Goal: Task Accomplishment & Management: Complete application form

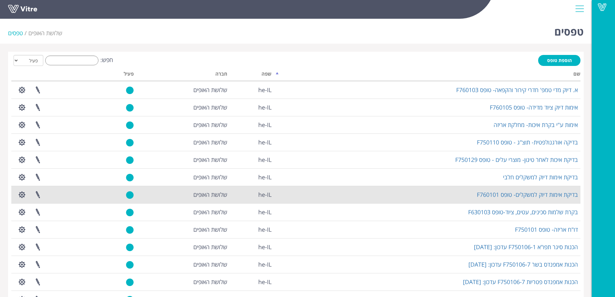
scroll to position [75, 0]
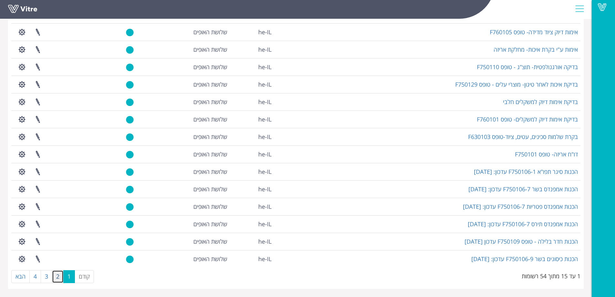
click at [59, 277] on link "2" at bounding box center [58, 276] width 12 height 13
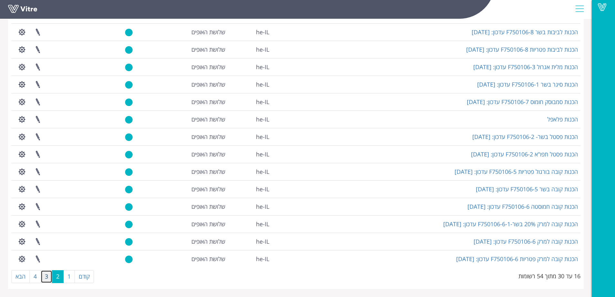
click at [49, 275] on link "3" at bounding box center [47, 276] width 12 height 13
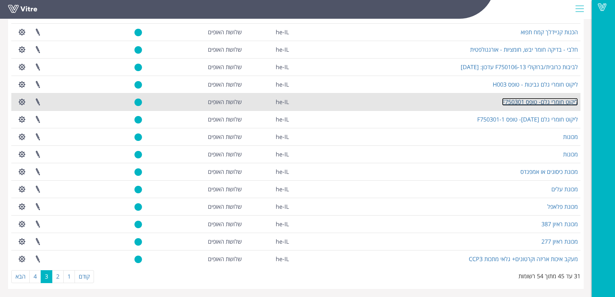
click at [539, 102] on link "ליקוט חומרי גלם- טופס F750301" at bounding box center [540, 102] width 76 height 8
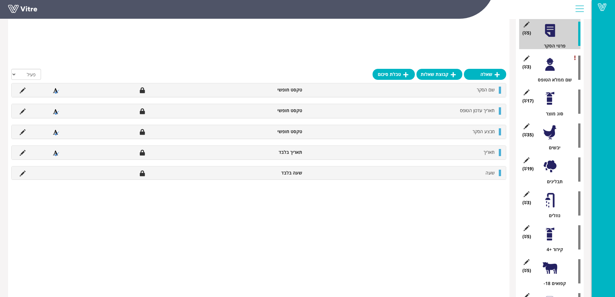
scroll to position [135, 0]
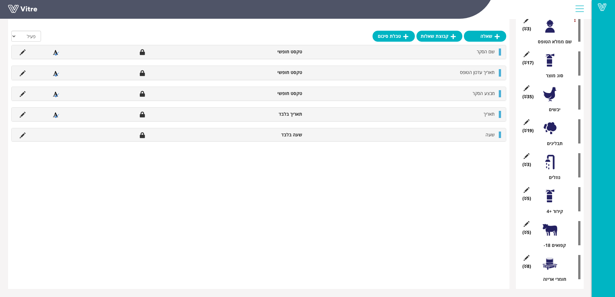
click at [551, 97] on div at bounding box center [550, 94] width 15 height 15
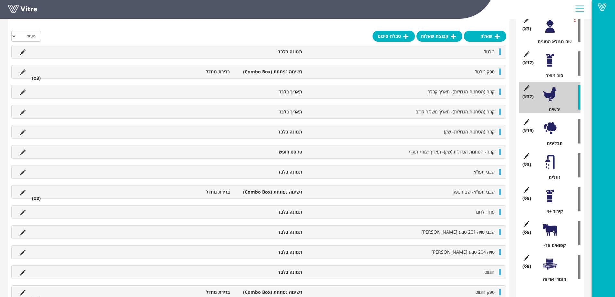
click at [525, 96] on icon at bounding box center [525, 96] width 3 height 5
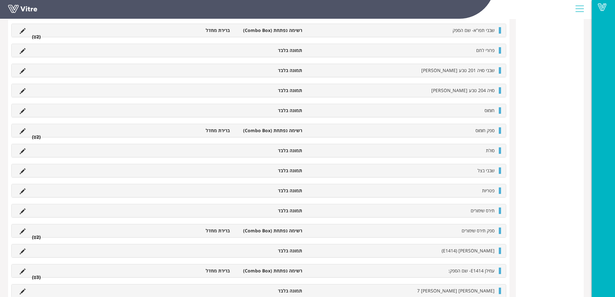
scroll to position [587, 0]
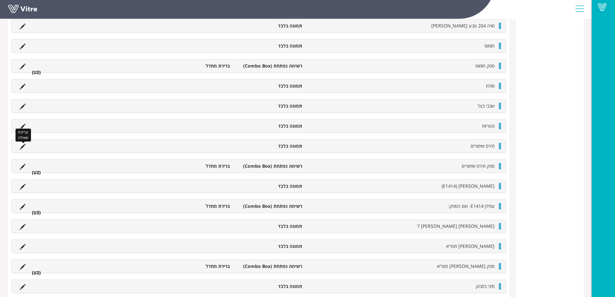
click at [22, 147] on icon at bounding box center [23, 147] width 6 height 6
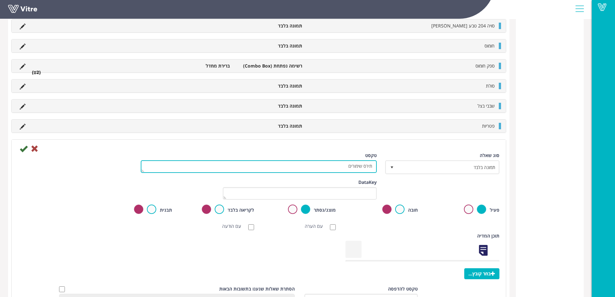
click at [343, 165] on textarea "תירס שימורים" at bounding box center [259, 166] width 236 height 13
type textarea "תירס קפוא"
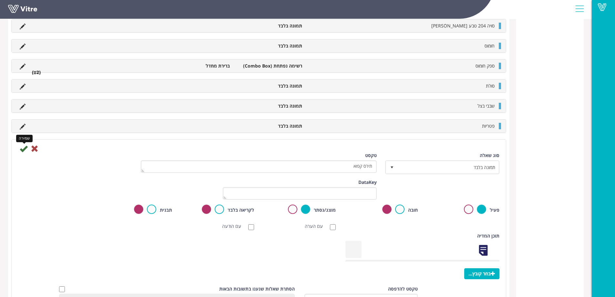
click at [23, 149] on icon at bounding box center [24, 149] width 8 height 8
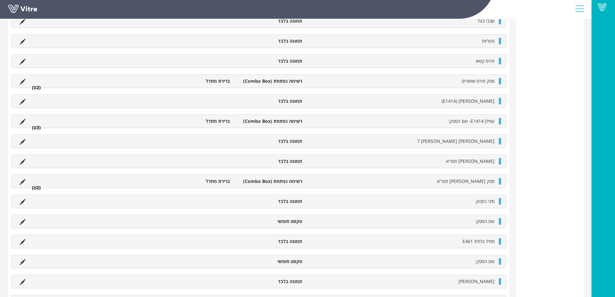
scroll to position [382, 0]
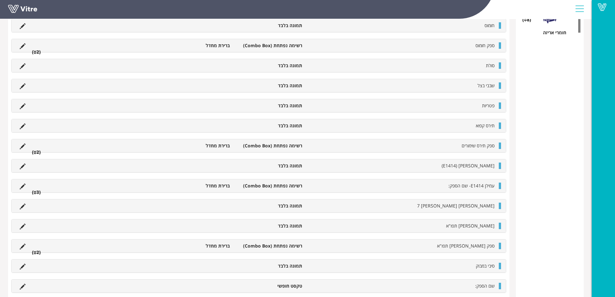
click at [20, 146] on icon at bounding box center [23, 146] width 6 height 6
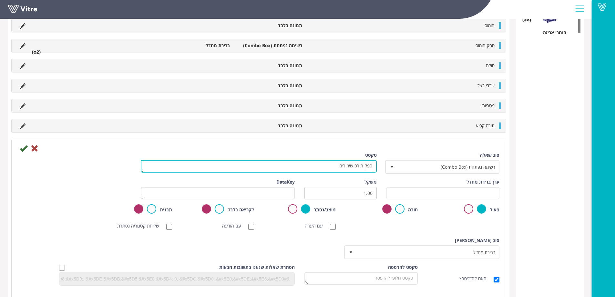
click at [338, 166] on textarea "ספק תירס שימורים" at bounding box center [259, 166] width 236 height 13
type textarea "ספק תירס"
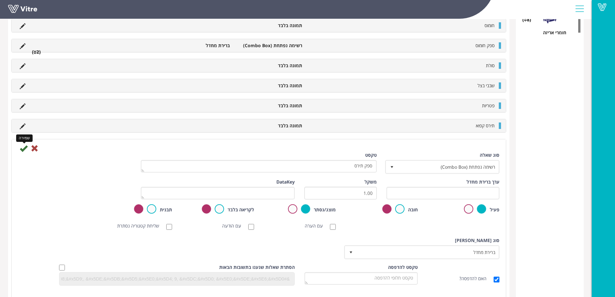
click at [22, 147] on icon at bounding box center [24, 148] width 8 height 8
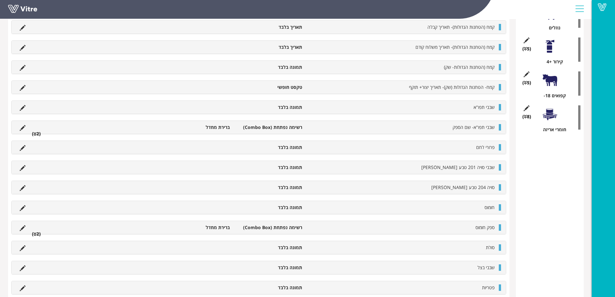
scroll to position [220, 0]
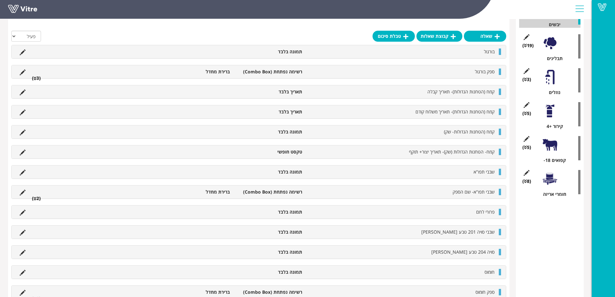
click at [333, 211] on li "פרורי לחם" at bounding box center [402, 212] width 193 height 6
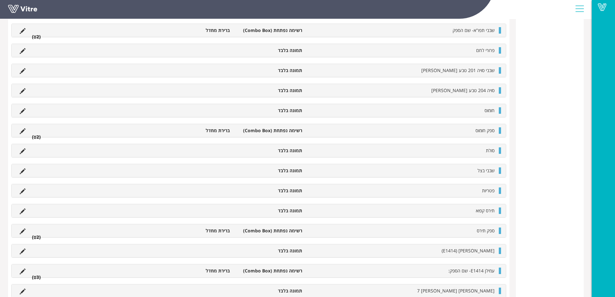
scroll to position [575, 0]
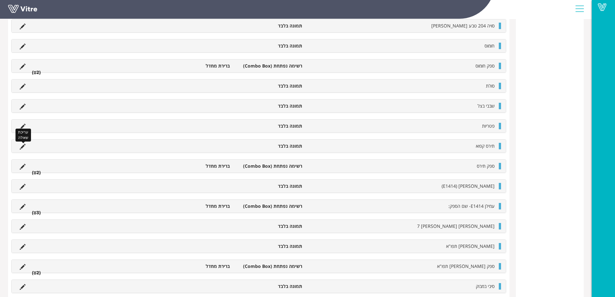
click at [20, 145] on icon at bounding box center [23, 147] width 6 height 6
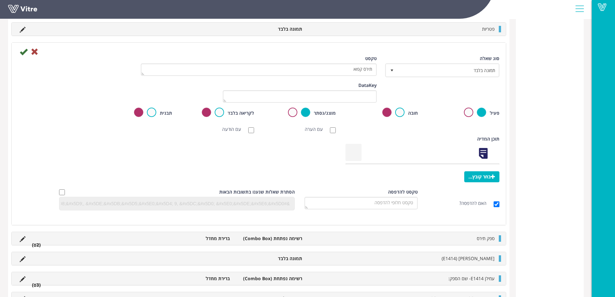
scroll to position [608, 0]
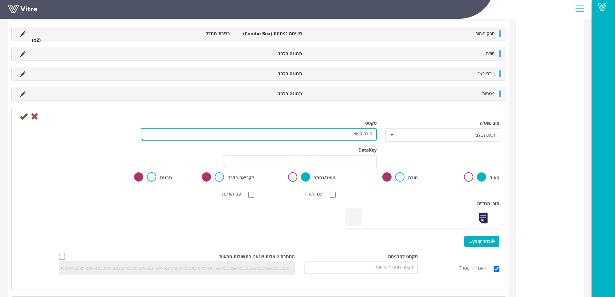
click at [324, 136] on textarea "תירס קפוא" at bounding box center [259, 134] width 236 height 13
type textarea "ת"
type textarea "גרעיני תירס"
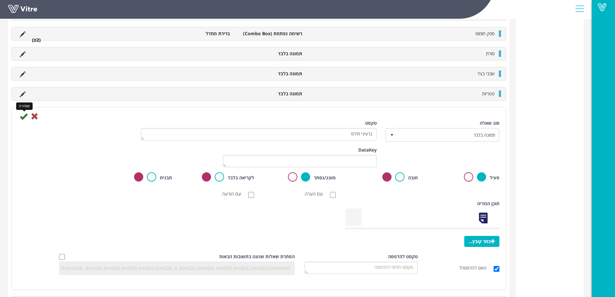
click at [21, 116] on icon at bounding box center [24, 116] width 8 height 8
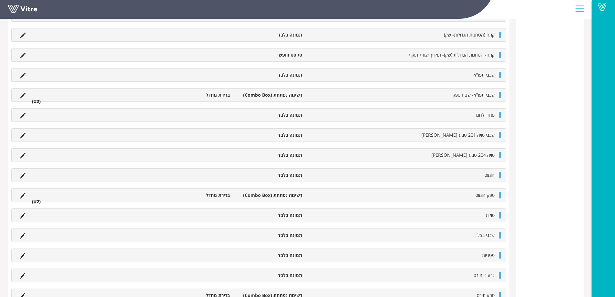
scroll to position [511, 0]
